Goal: Navigation & Orientation: Go to known website

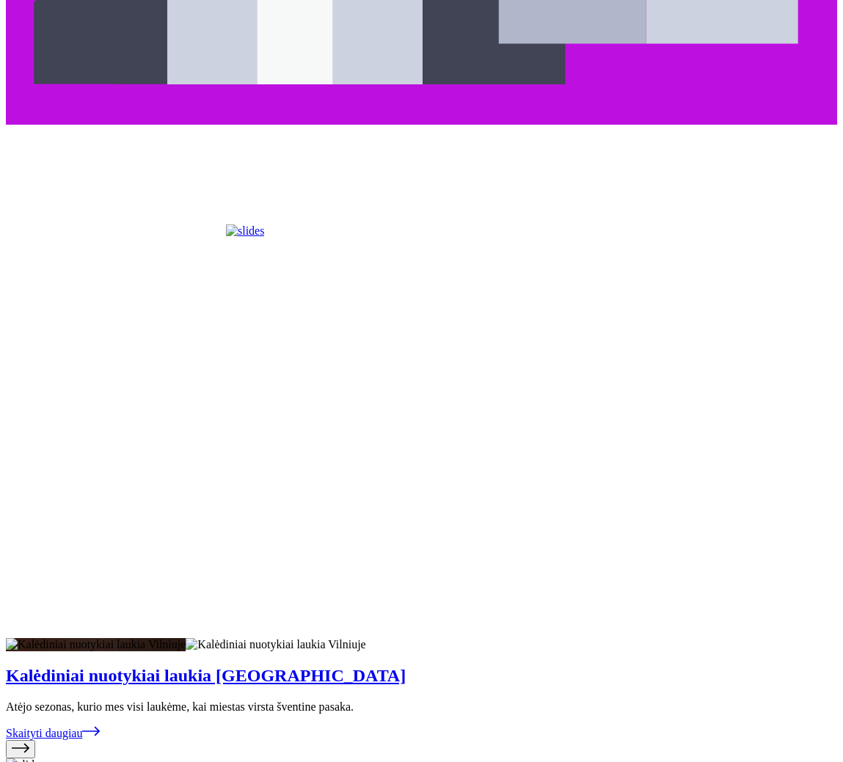
scroll to position [3157, 0]
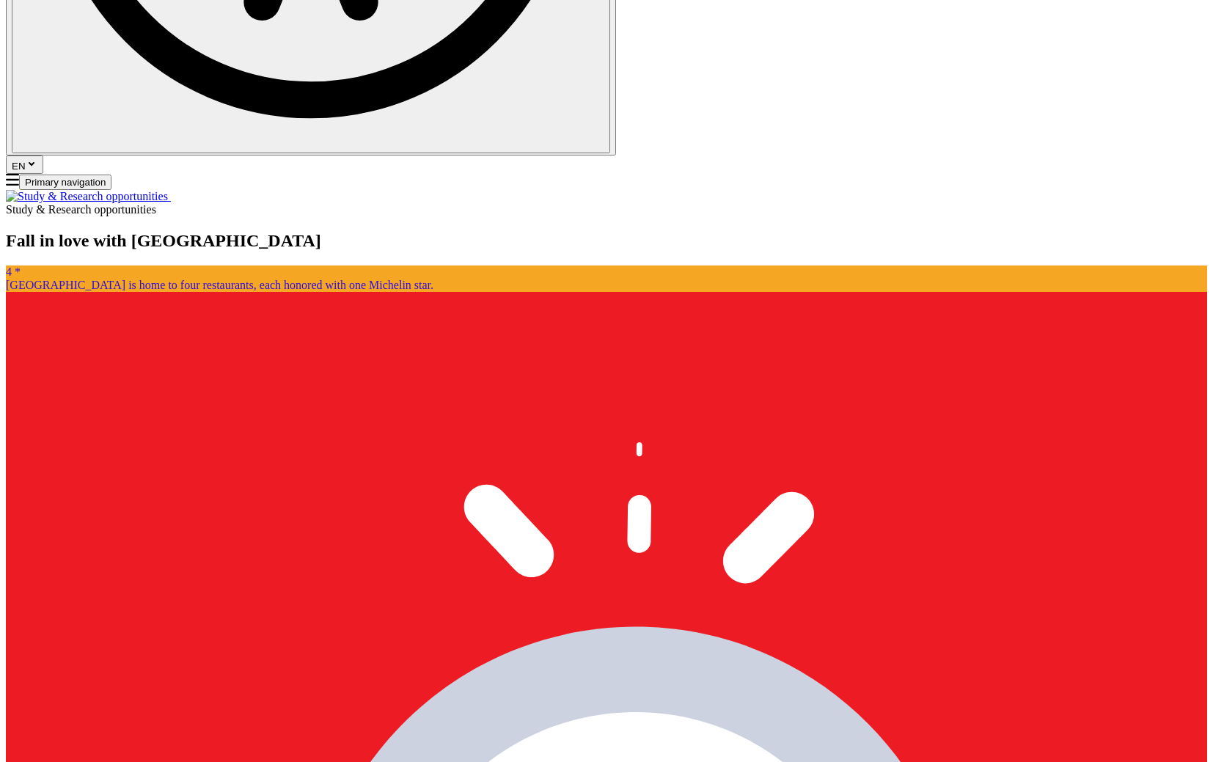
scroll to position [1834, 0]
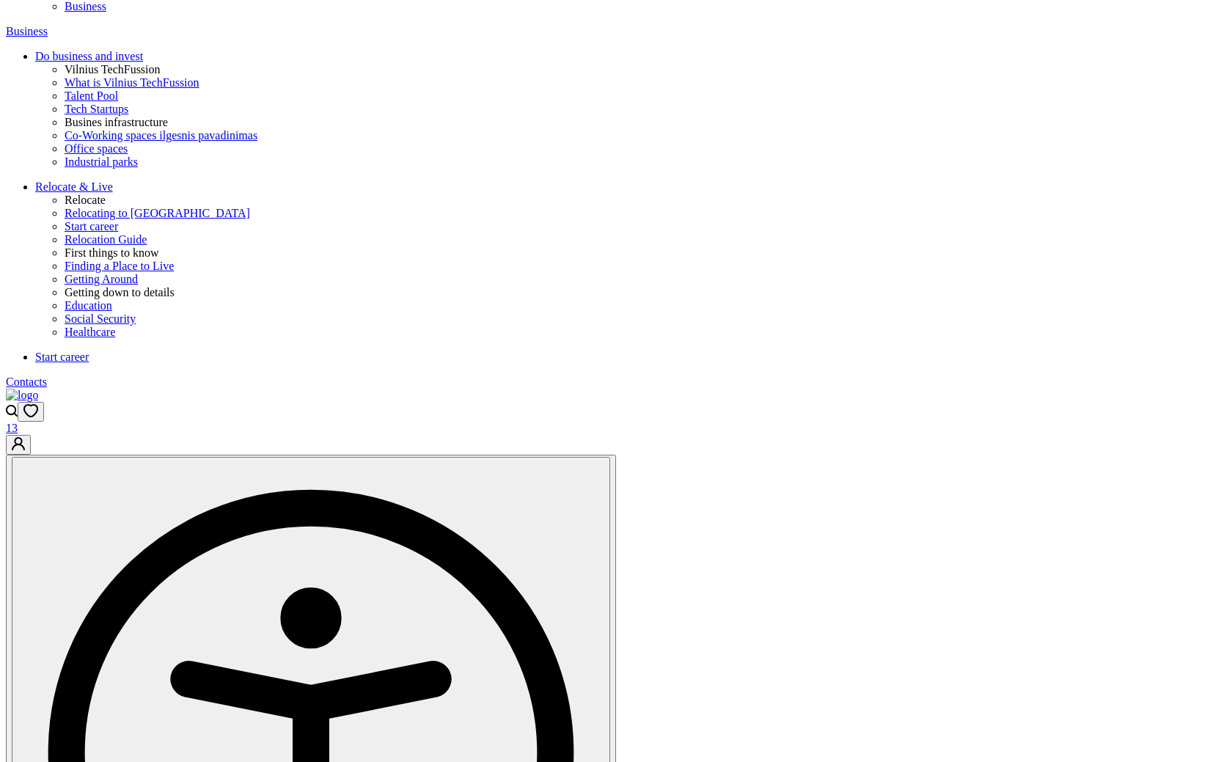
scroll to position [440, 0]
